Goal: Information Seeking & Learning: Learn about a topic

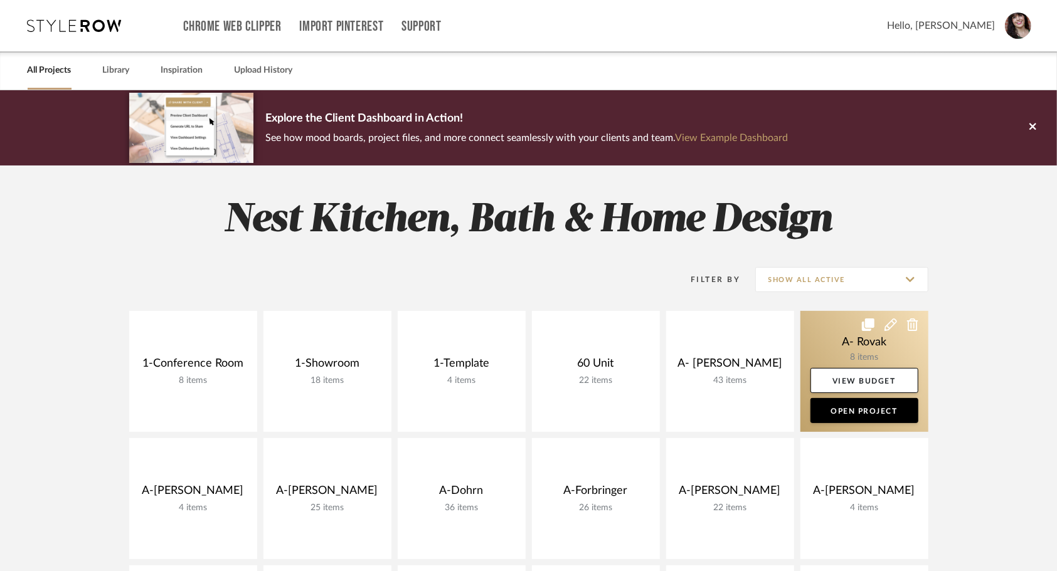
click at [854, 349] on link at bounding box center [864, 371] width 128 height 121
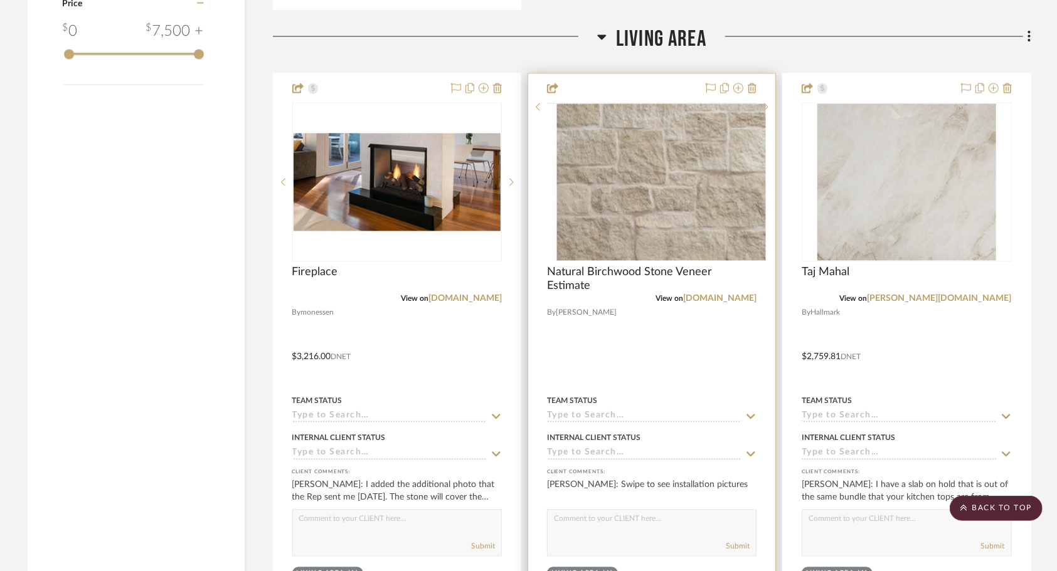
scroll to position [1443, 0]
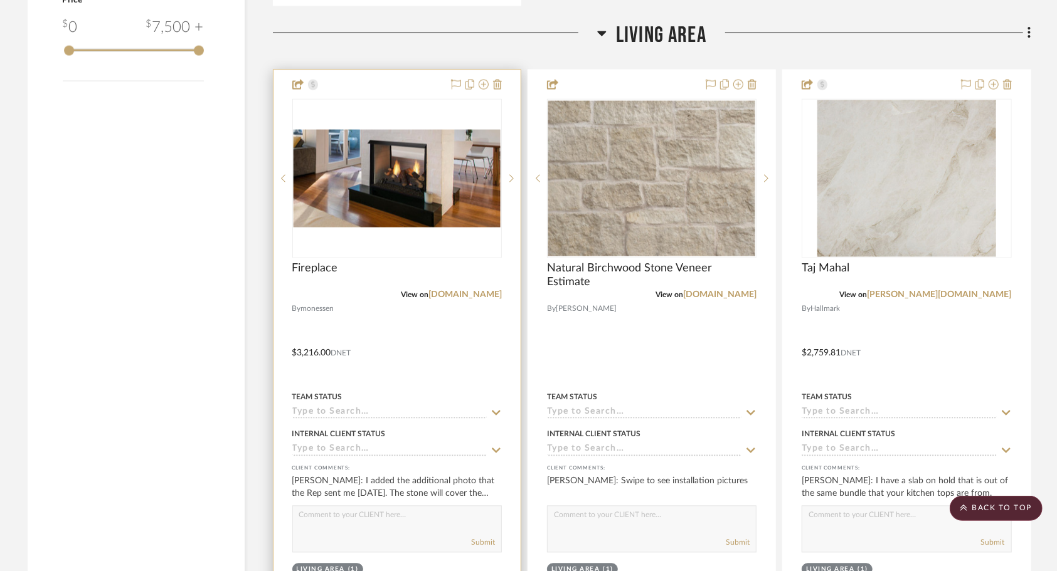
click at [415, 329] on div at bounding box center [396, 344] width 247 height 549
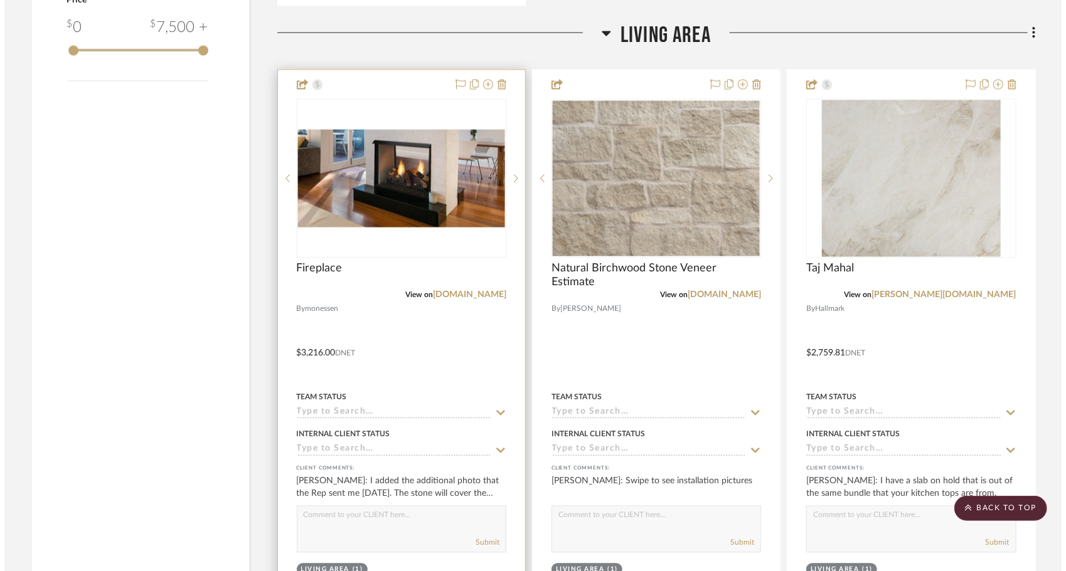
scroll to position [0, 0]
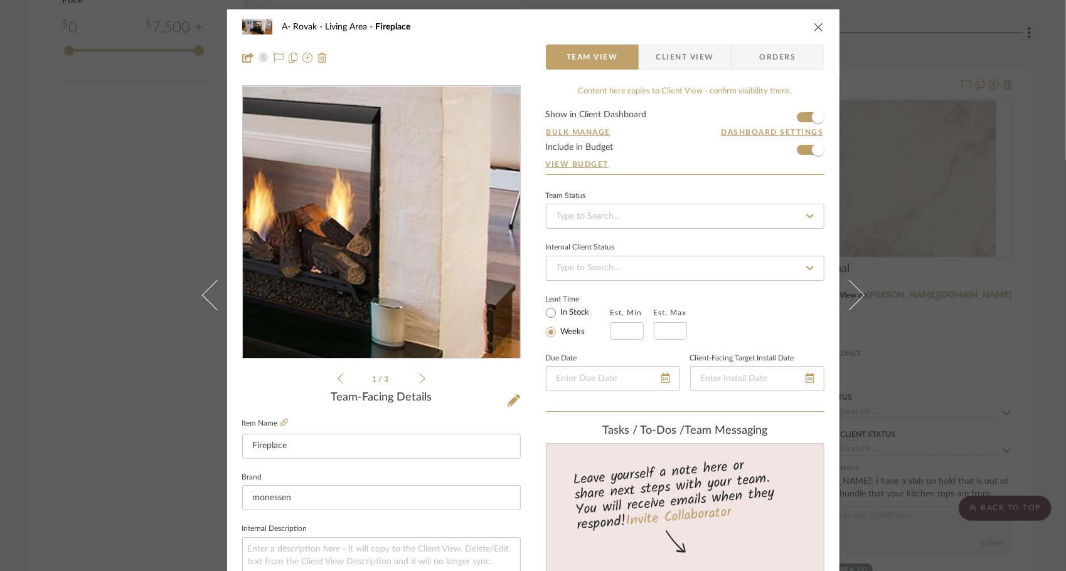
click at [417, 215] on img "0" at bounding box center [381, 223] width 277 height 132
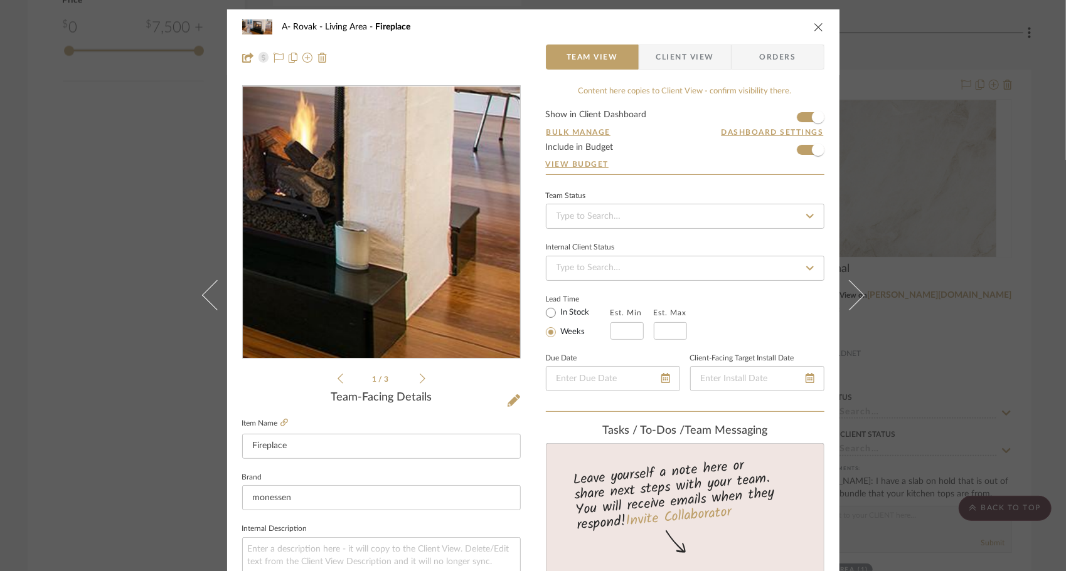
click at [429, 240] on img "0" at bounding box center [381, 223] width 277 height 132
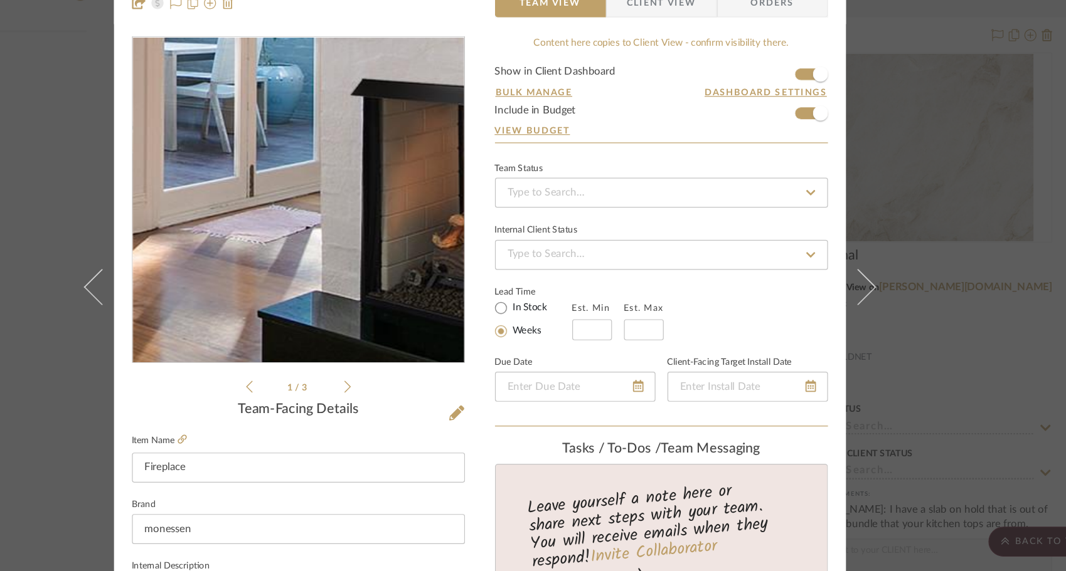
click at [323, 204] on img "0" at bounding box center [381, 223] width 277 height 132
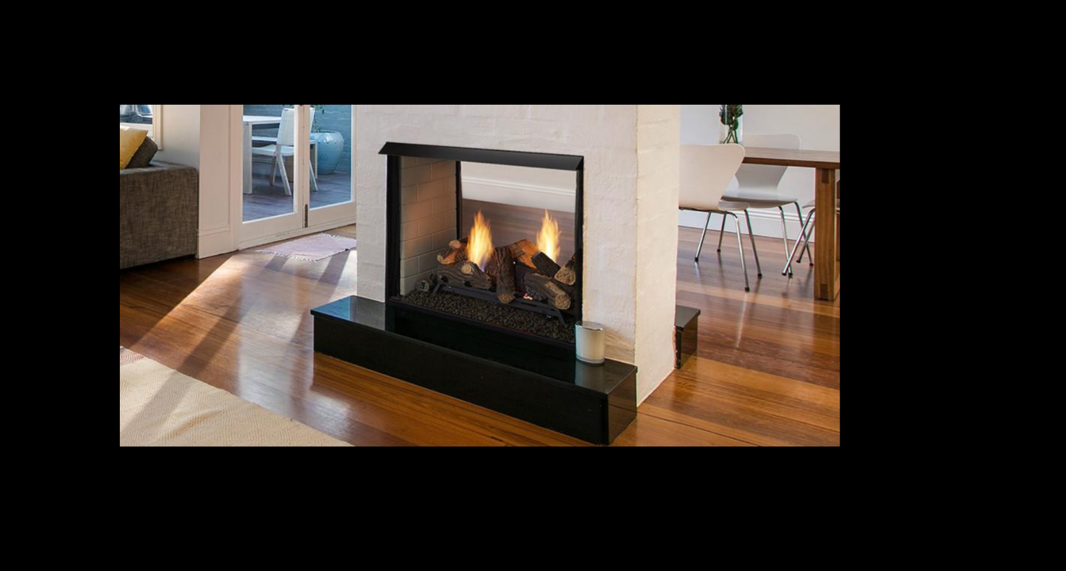
click at [659, 218] on img at bounding box center [533, 286] width 602 height 286
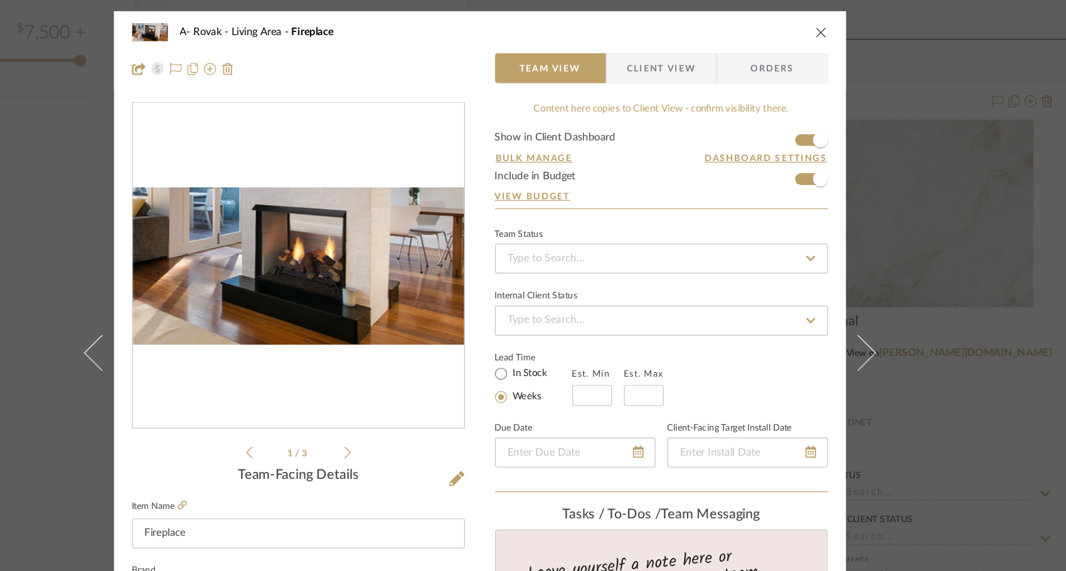
click at [814, 27] on icon "close" at bounding box center [819, 27] width 10 height 10
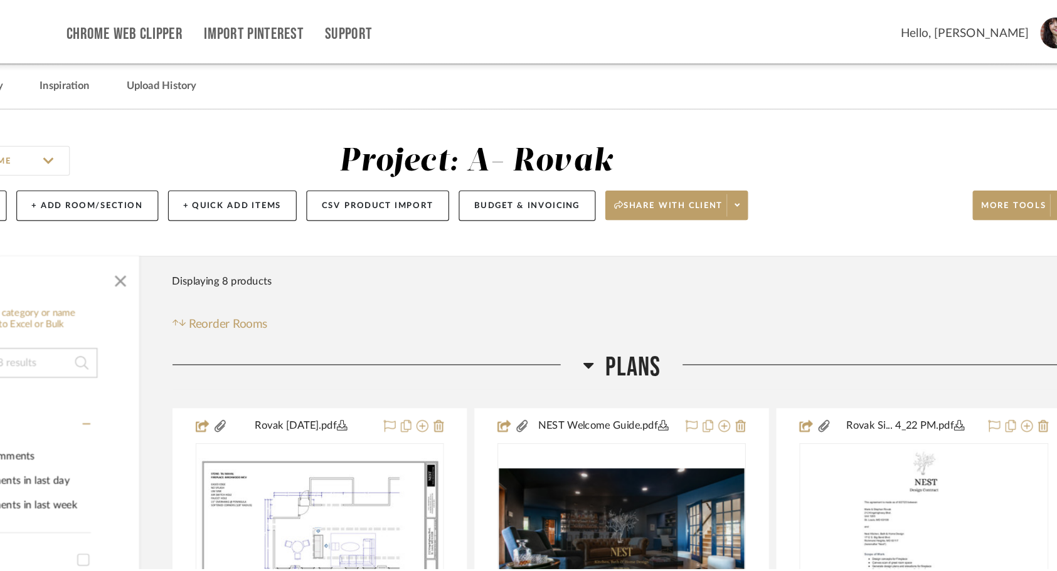
scroll to position [1443, 0]
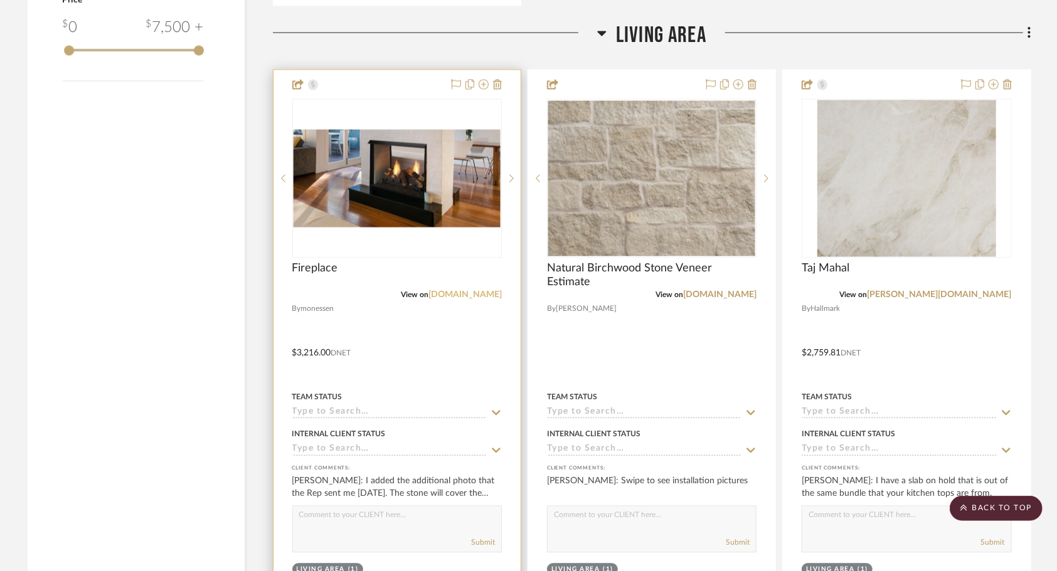
click at [450, 296] on link "[DOMAIN_NAME]" at bounding box center [464, 295] width 73 height 9
click at [360, 192] on img "0" at bounding box center [397, 179] width 207 height 98
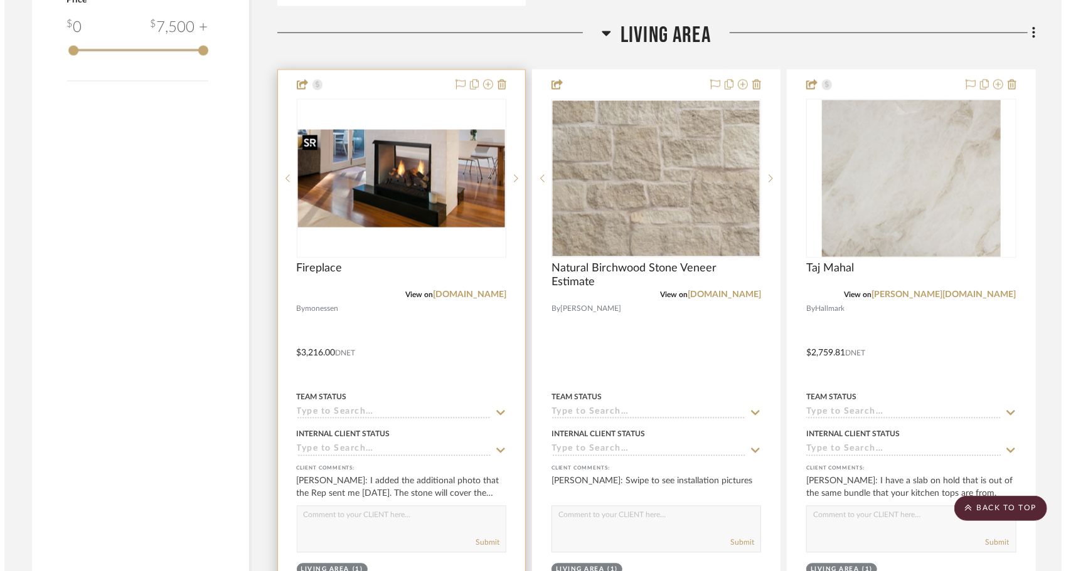
scroll to position [0, 0]
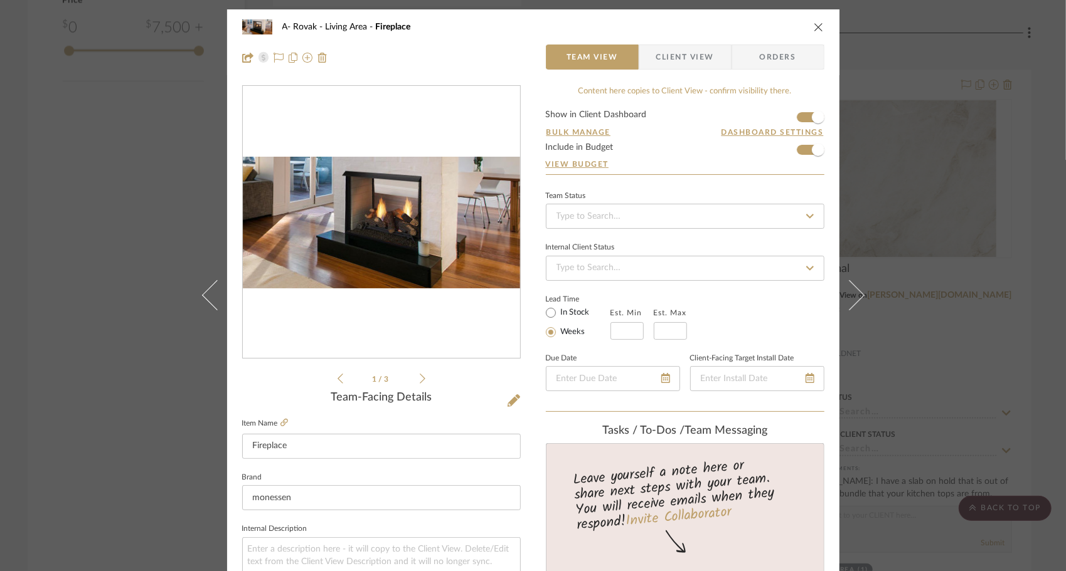
click at [420, 384] on icon at bounding box center [423, 378] width 6 height 11
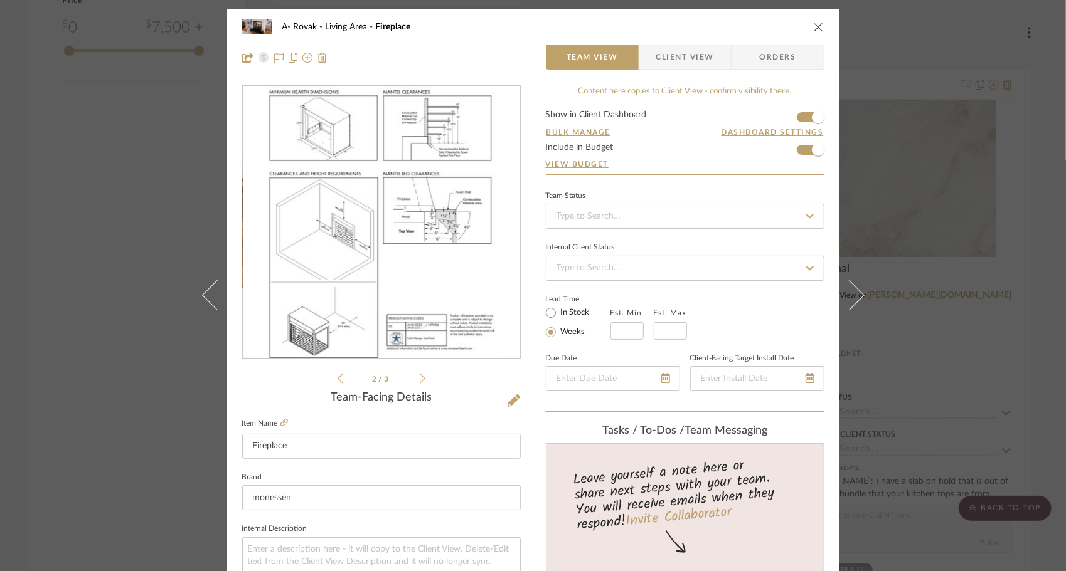
click at [420, 384] on icon at bounding box center [423, 378] width 6 height 11
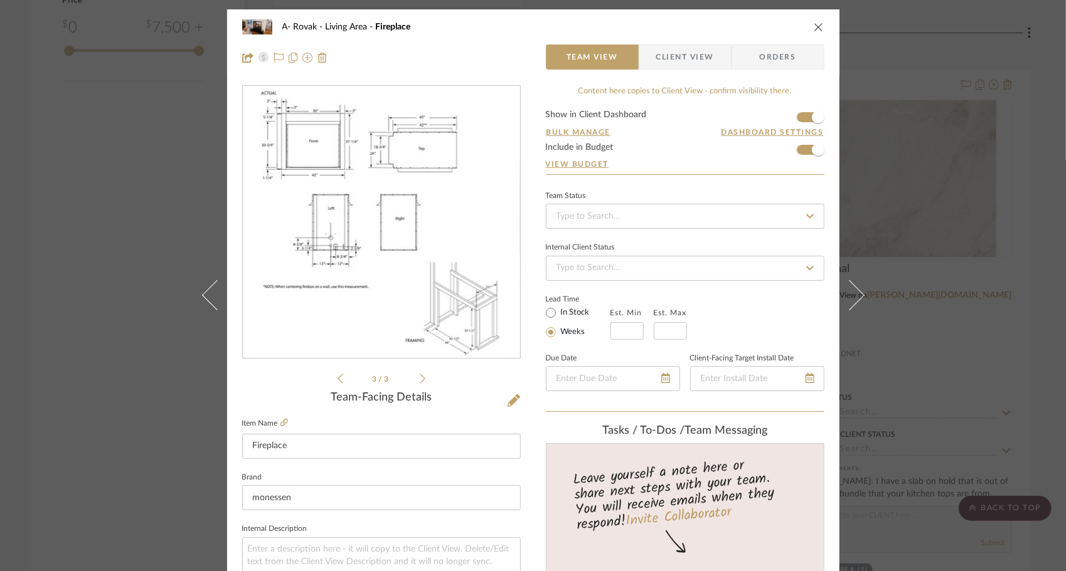
click at [420, 384] on icon at bounding box center [423, 378] width 6 height 11
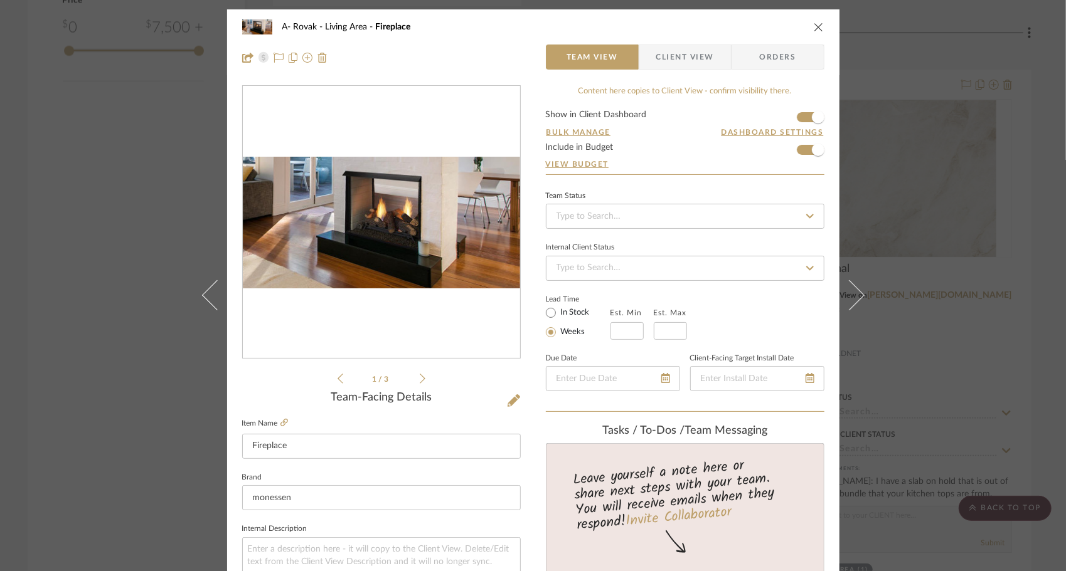
click at [819, 26] on icon "close" at bounding box center [819, 27] width 10 height 10
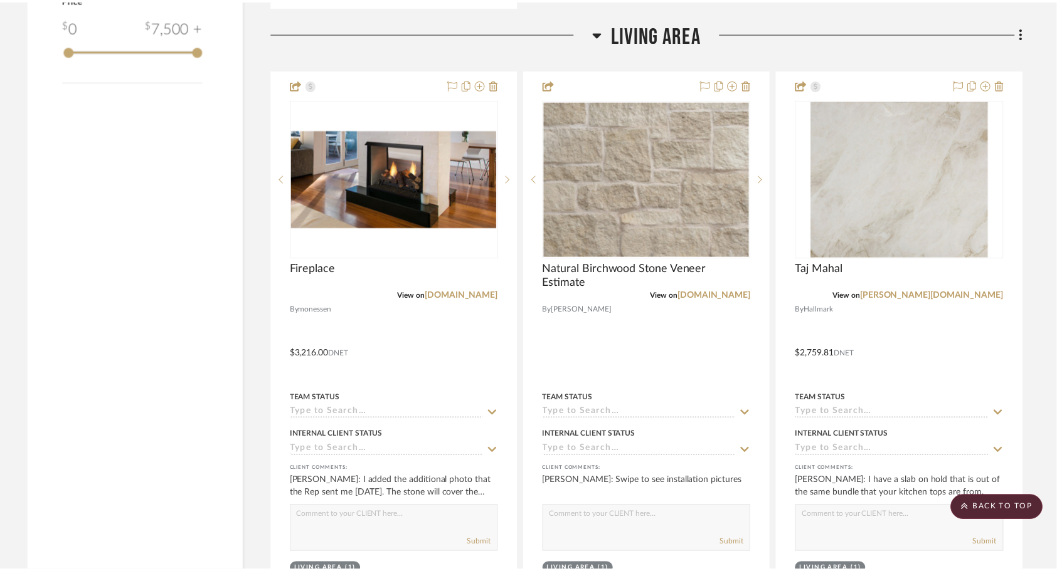
scroll to position [1443, 0]
